Goal: Check status: Check status

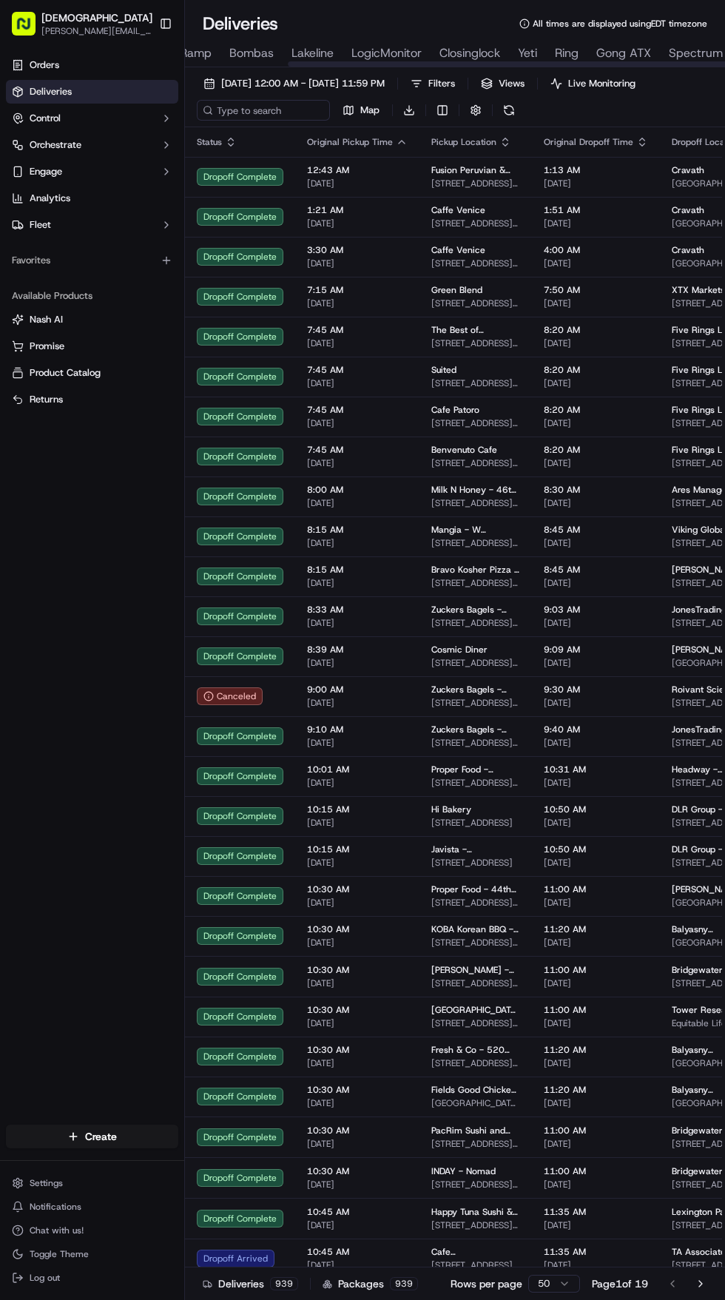
scroll to position [0, 448]
click at [507, 55] on span "Yeti" at bounding box center [511, 53] width 19 height 18
type input "Yeti"
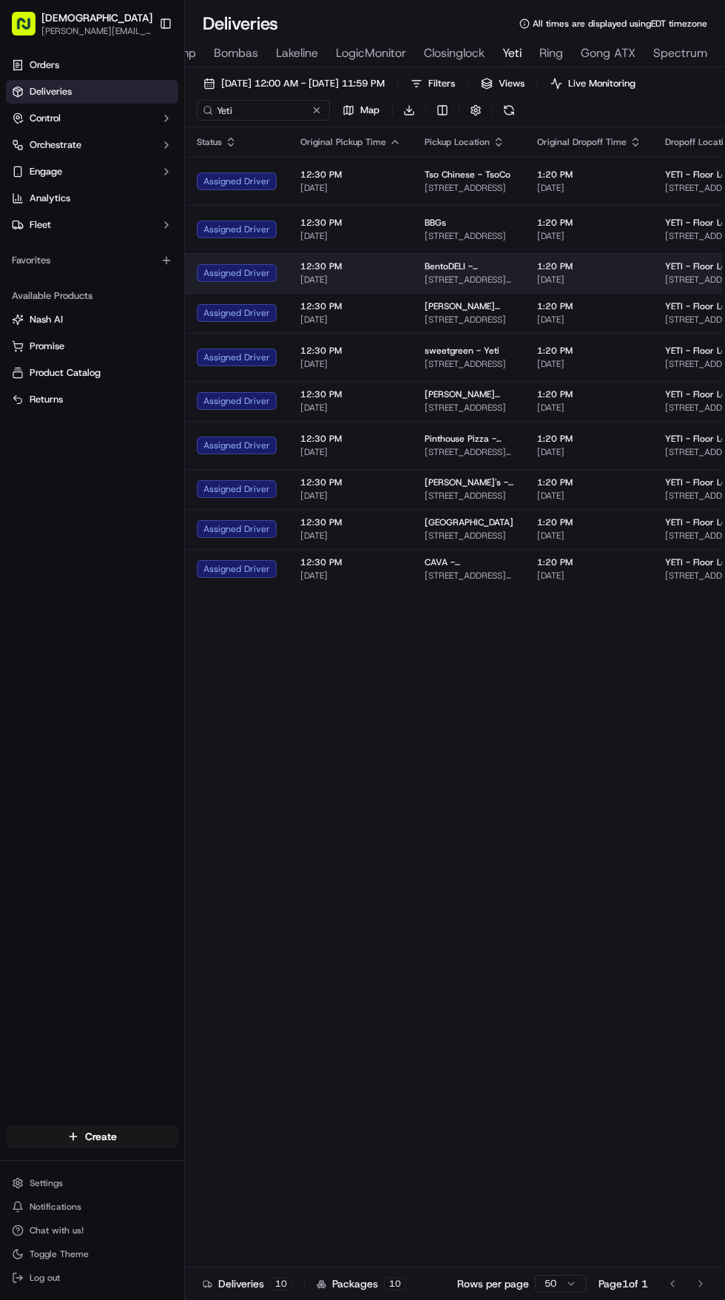
click at [425, 282] on span "[STREET_ADDRESS][PERSON_NAME]" at bounding box center [469, 280] width 89 height 12
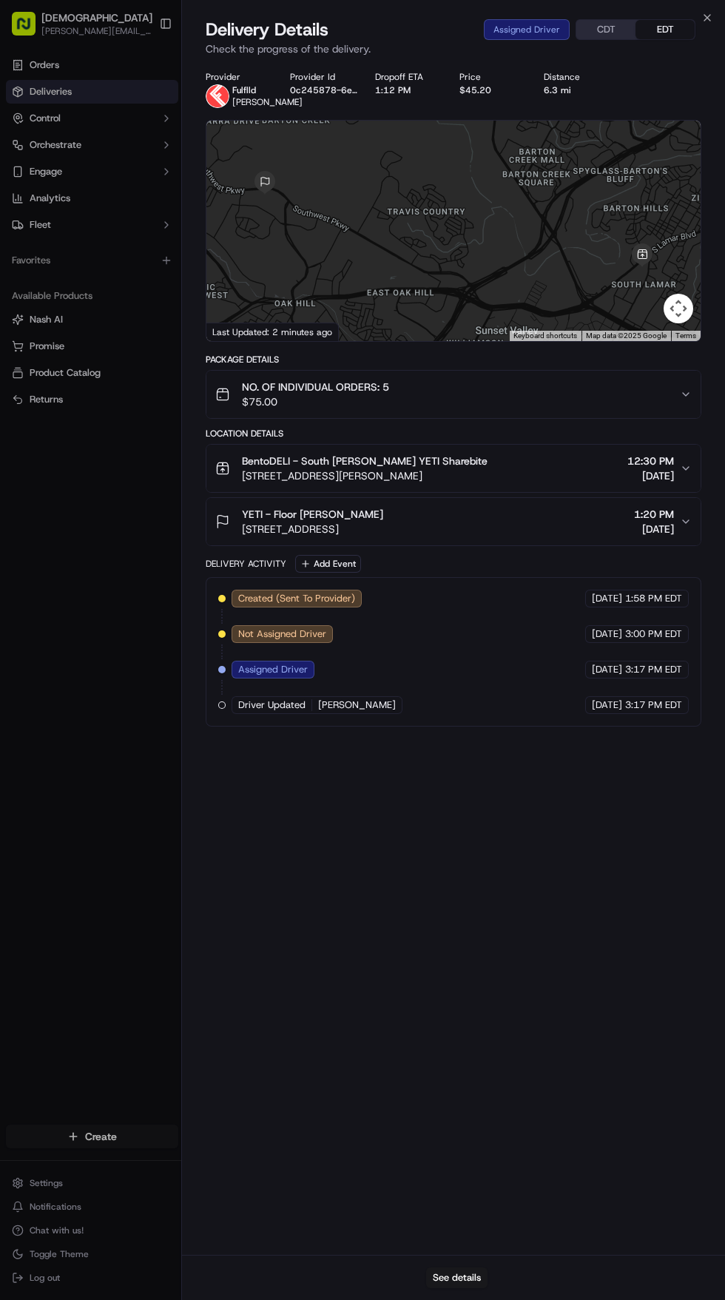
click at [661, 536] on span "[DATE]" at bounding box center [654, 529] width 40 height 15
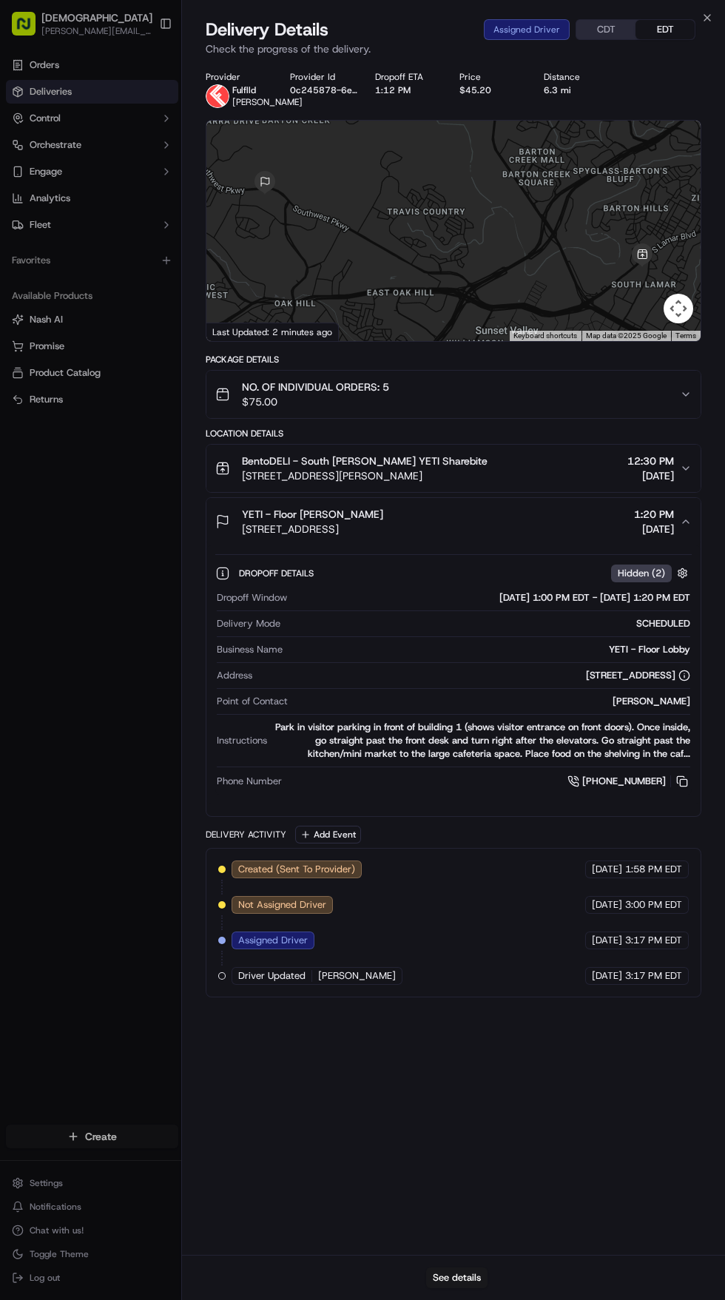
click at [465, 755] on div "Park in visitor parking in front of building 1 (shows visitor entrance on front…" at bounding box center [481, 741] width 417 height 40
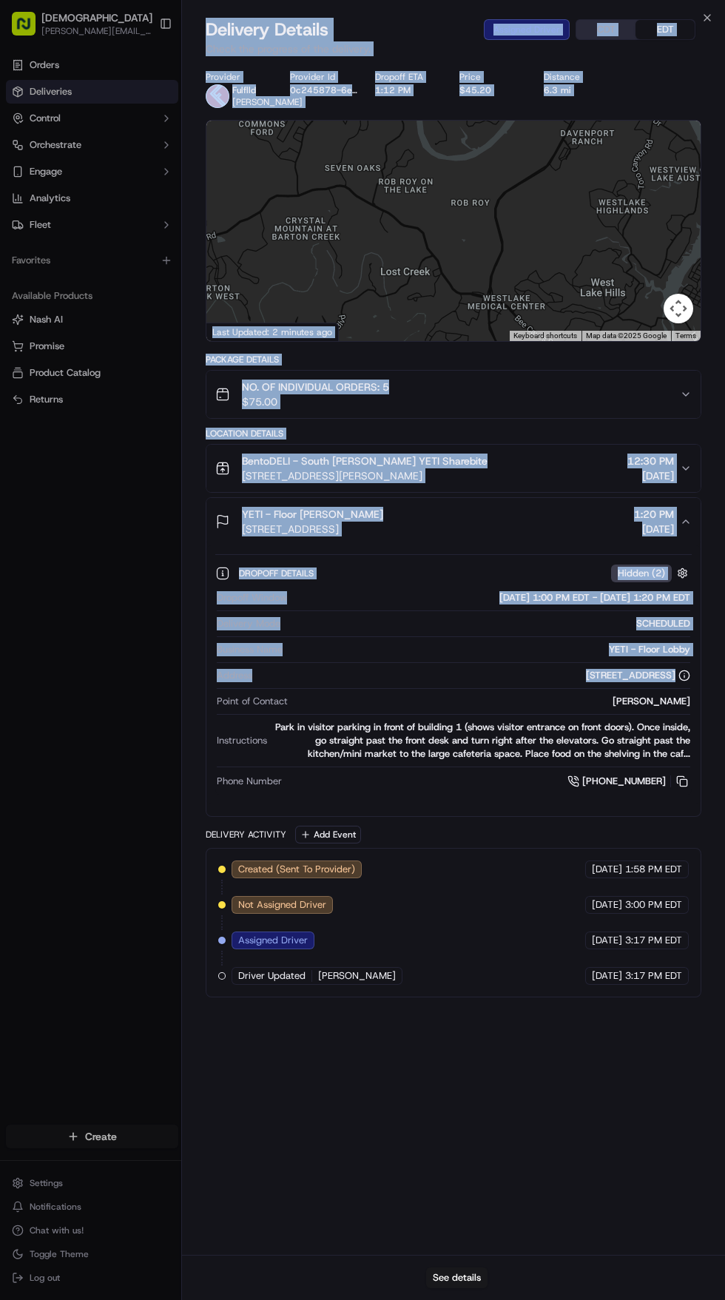
click at [68, 553] on div at bounding box center [362, 650] width 725 height 1300
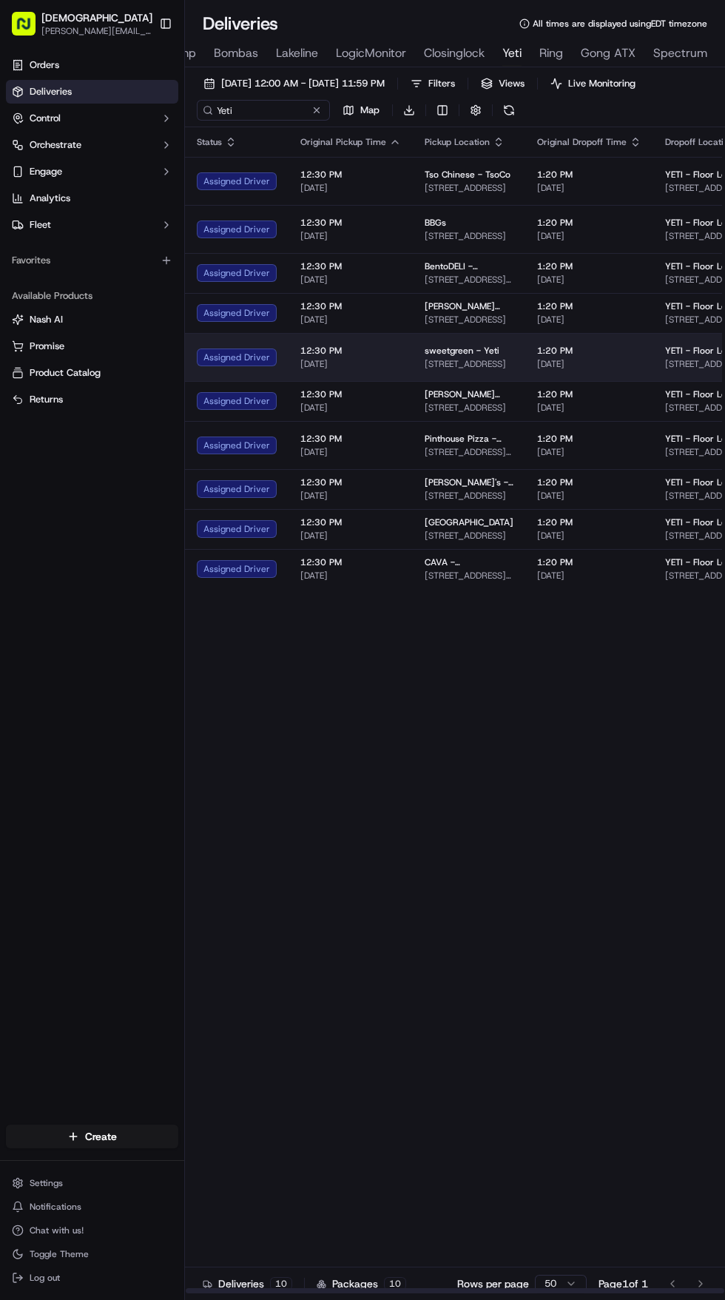
click at [391, 370] on span "[DATE]" at bounding box center [350, 364] width 101 height 12
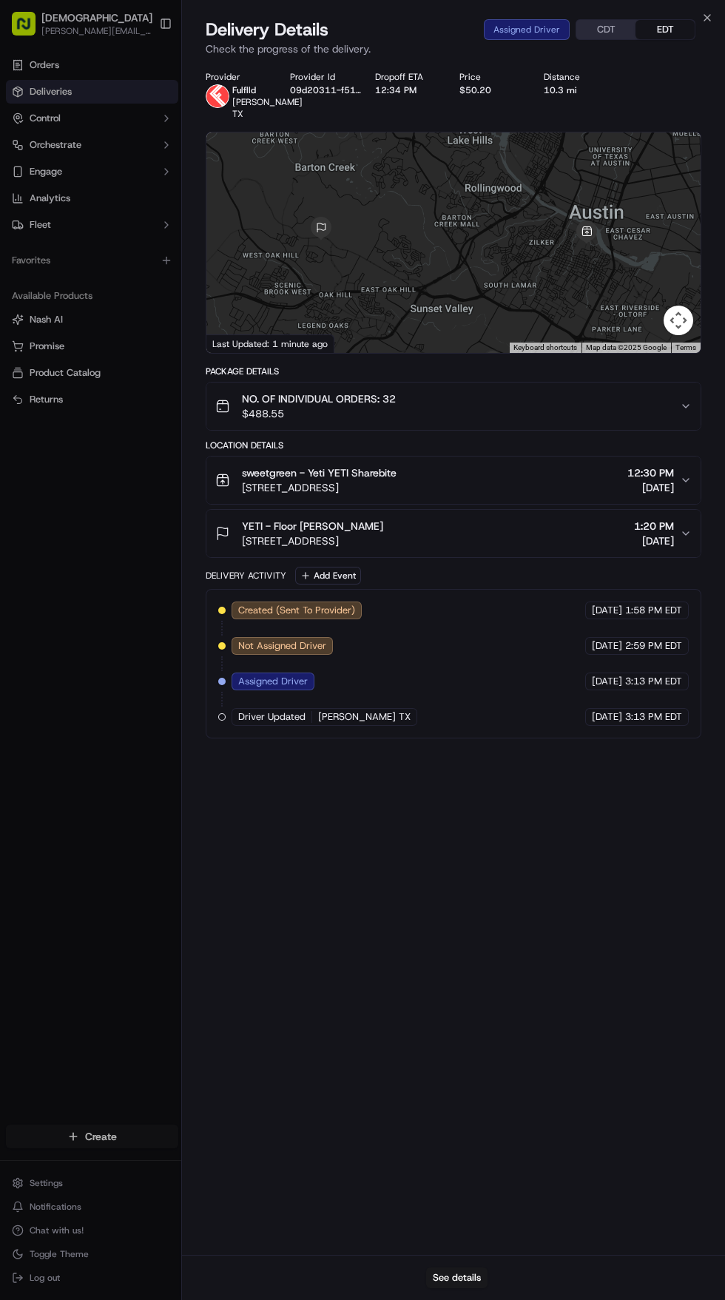
click at [383, 533] on div "YETI - Floor [PERSON_NAME]" at bounding box center [312, 526] width 141 height 15
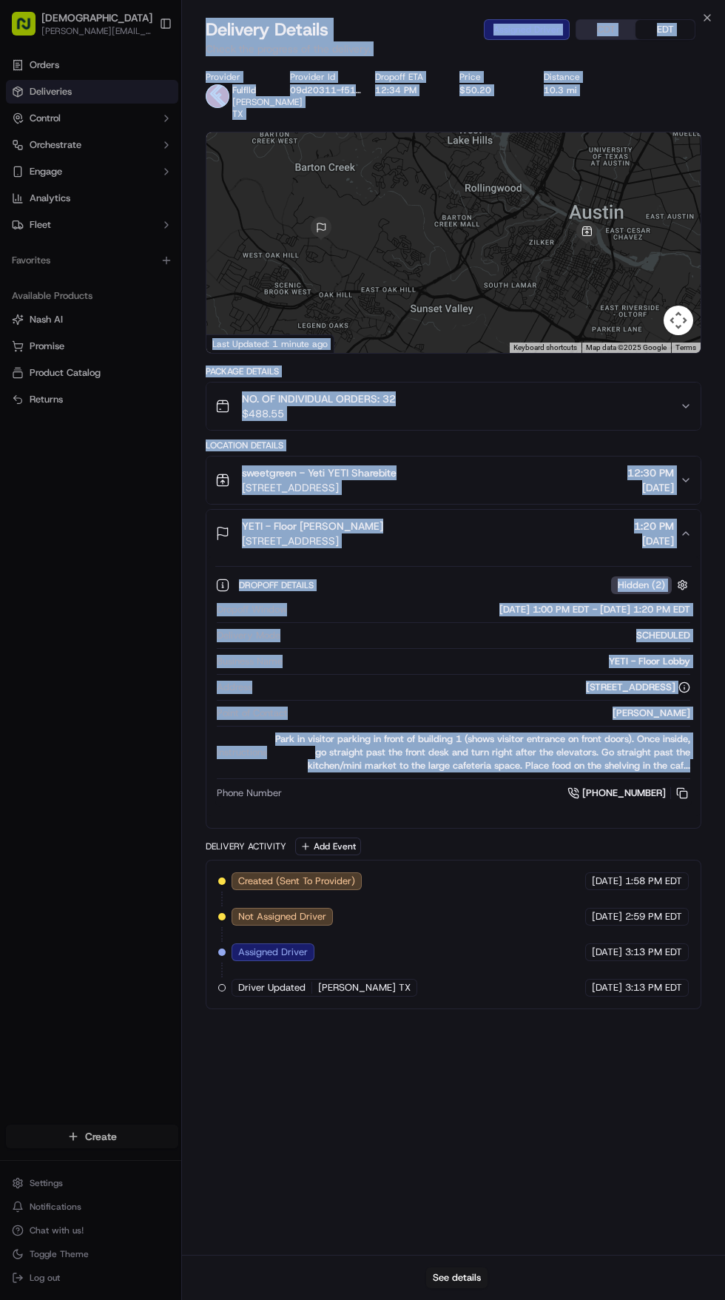
click at [359, 693] on div "[STREET_ADDRESS]" at bounding box center [474, 687] width 432 height 13
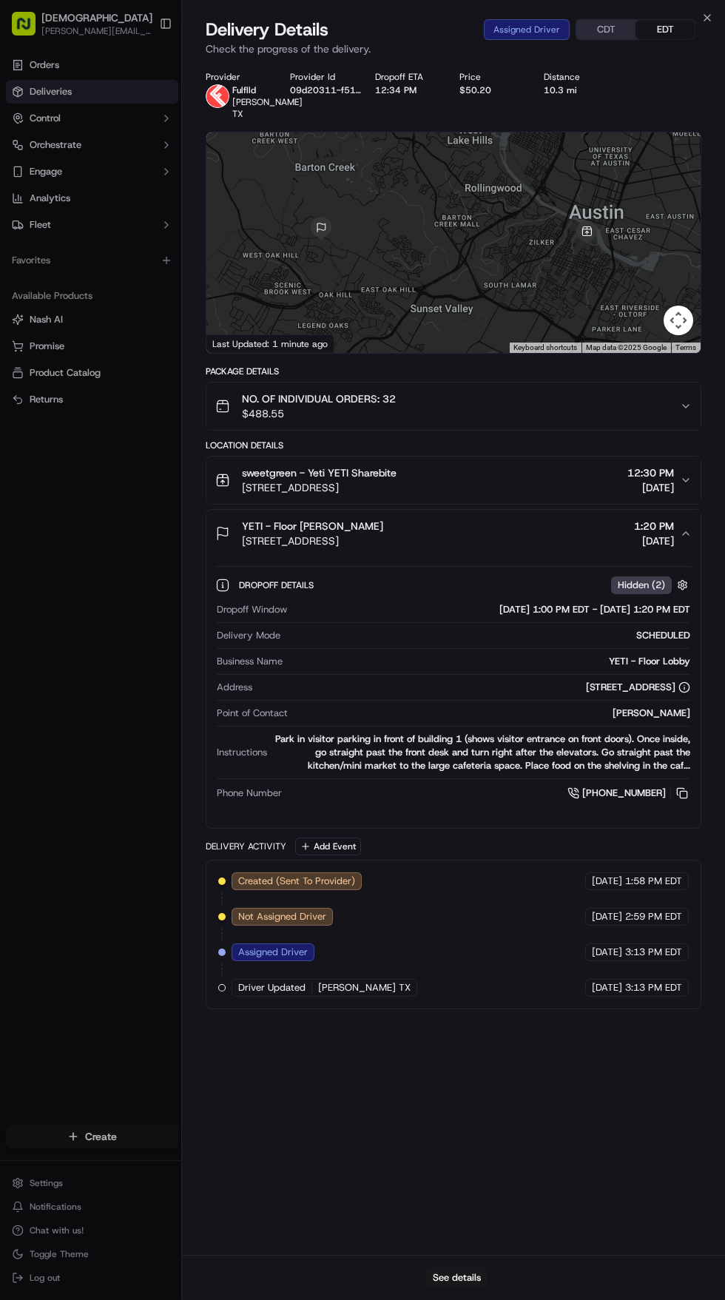
click at [314, 623] on div "Dropoff Window [DATE] 1:00 PM EDT - [DATE] 1:20 PM EDT" at bounding box center [454, 613] width 474 height 20
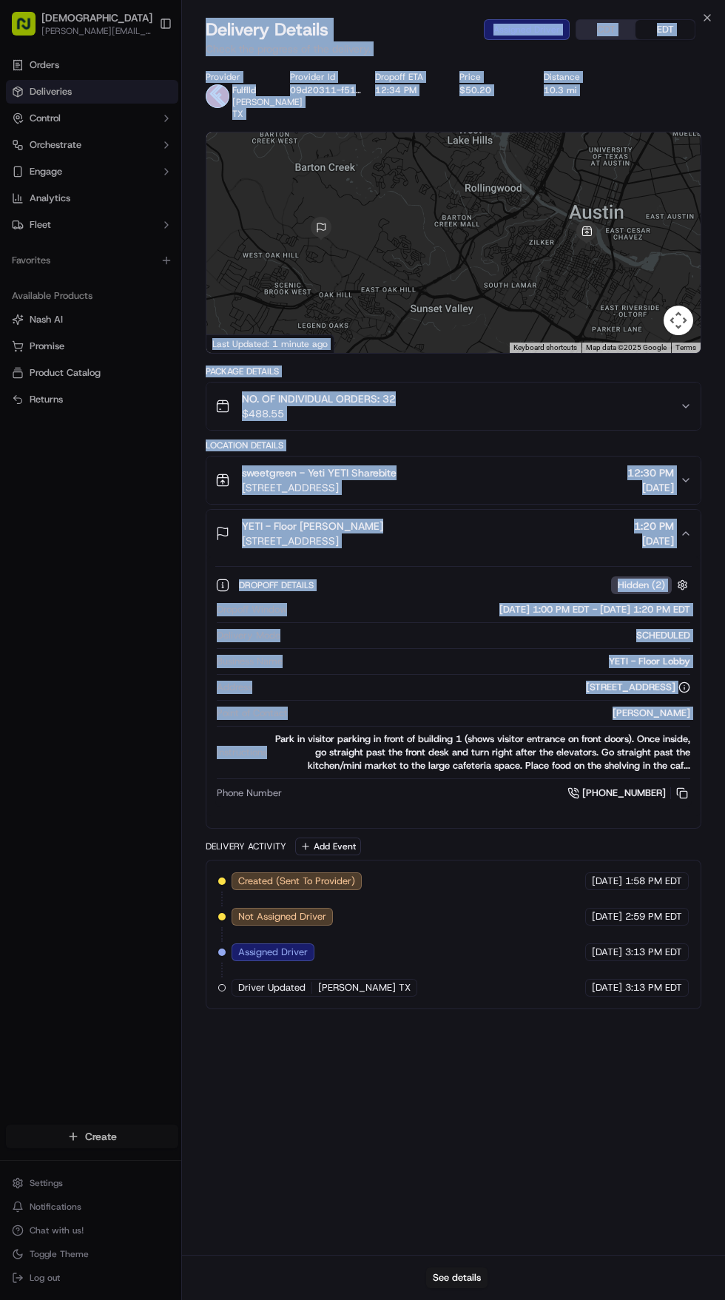
click at [81, 567] on div at bounding box center [362, 650] width 725 height 1300
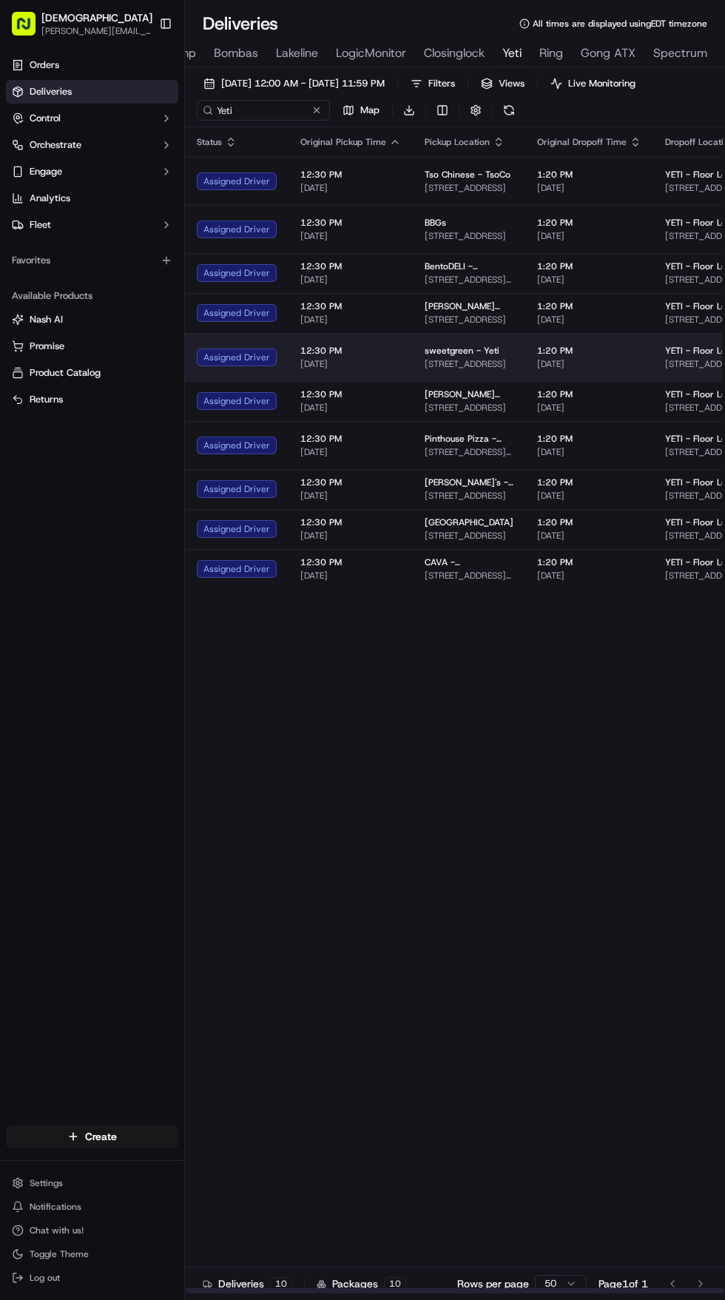
click at [360, 370] on span "[DATE]" at bounding box center [350, 364] width 101 height 12
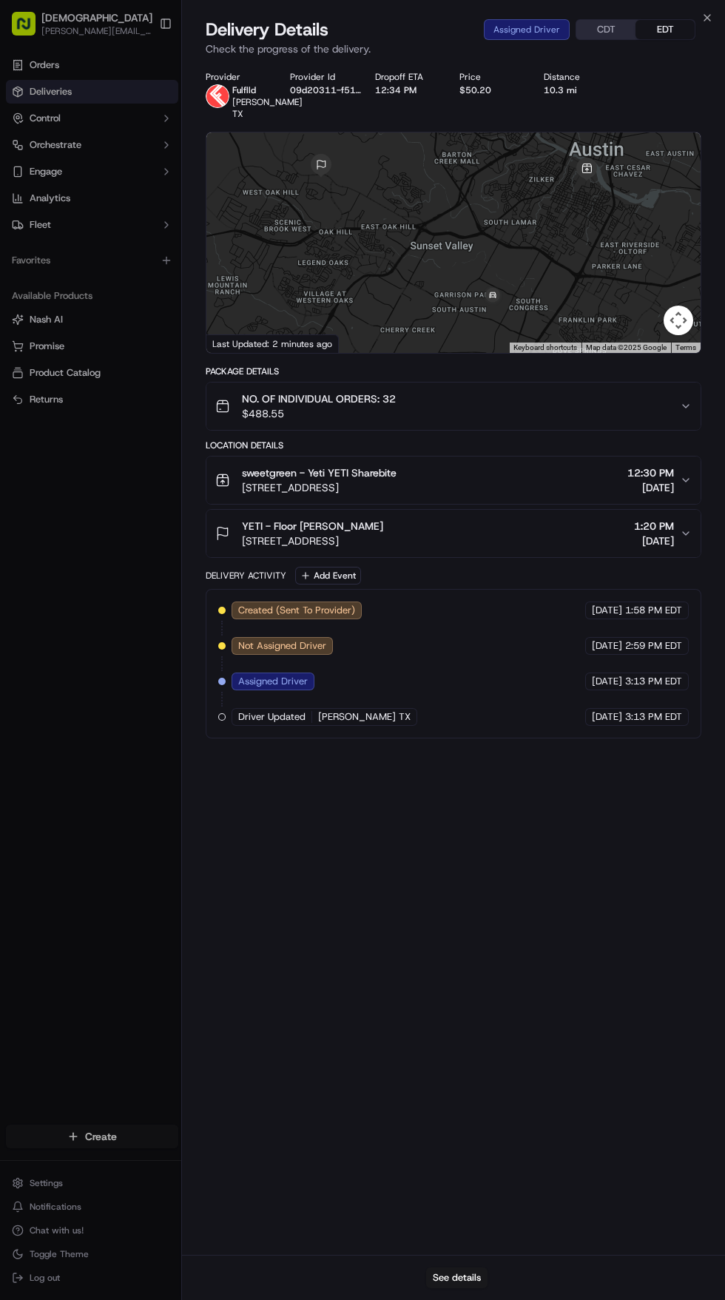
click at [370, 533] on span "YETI - Floor [PERSON_NAME]" at bounding box center [312, 526] width 141 height 15
